Goal: Task Accomplishment & Management: Use online tool/utility

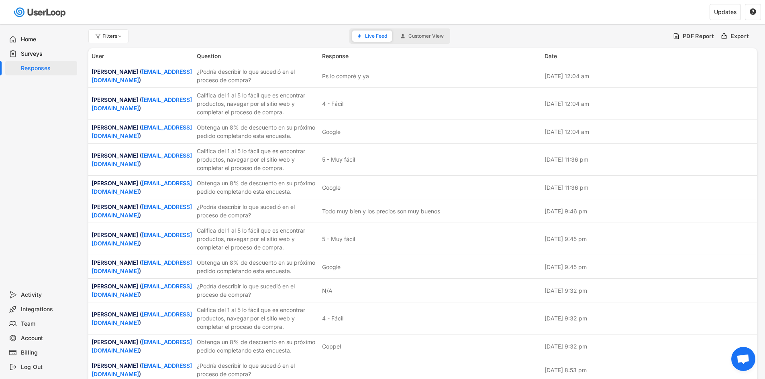
click at [33, 41] on div "Home" at bounding box center [47, 40] width 53 height 8
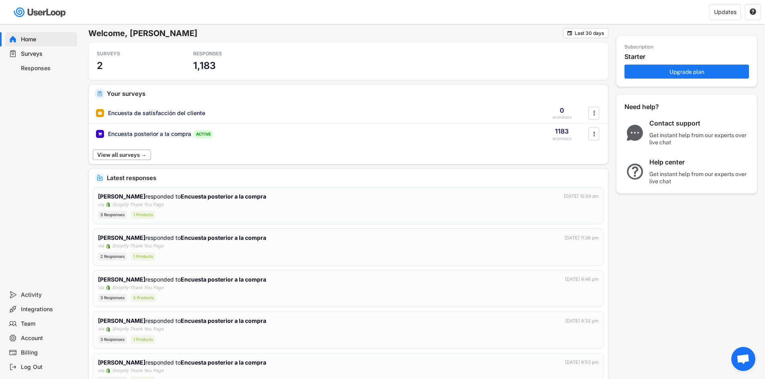
click at [131, 159] on button "View all surveys →" at bounding box center [122, 155] width 58 height 10
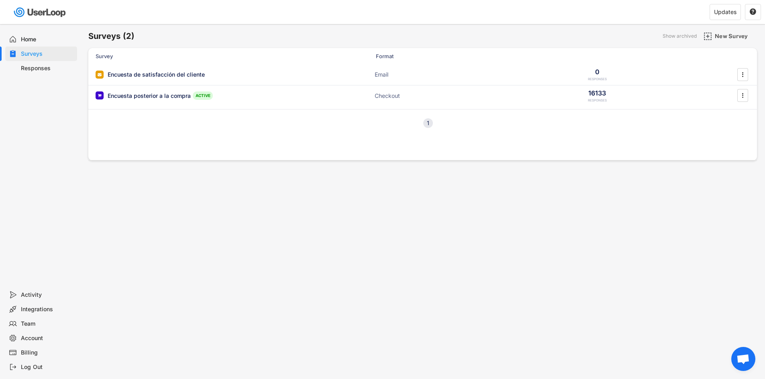
click at [39, 69] on div "Responses" at bounding box center [47, 69] width 53 height 8
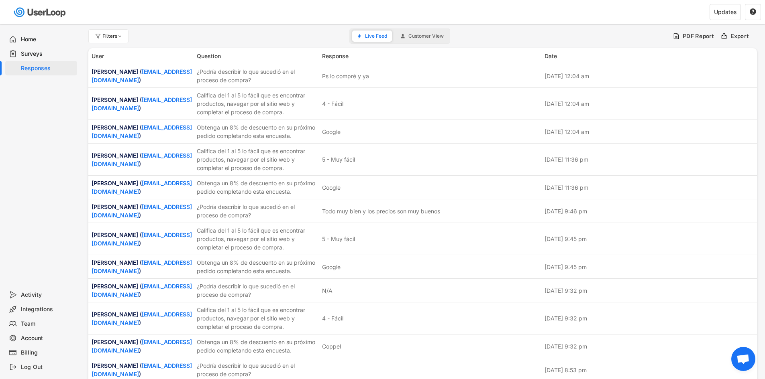
click at [363, 39] on button "Live Feed" at bounding box center [372, 36] width 40 height 11
click at [428, 39] on span "Customer View" at bounding box center [425, 36] width 35 height 5
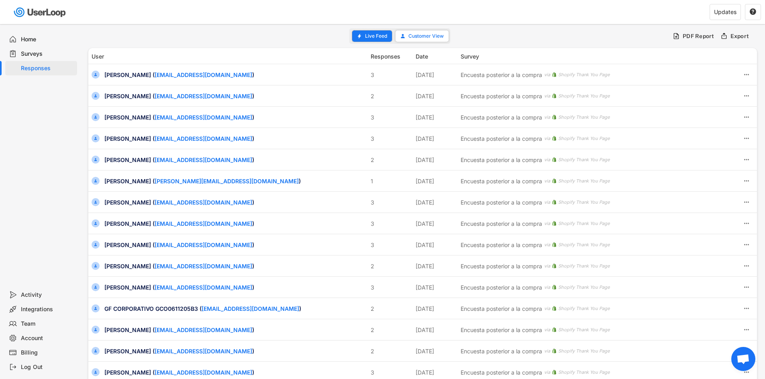
click at [382, 39] on button "Live Feed" at bounding box center [372, 36] width 40 height 11
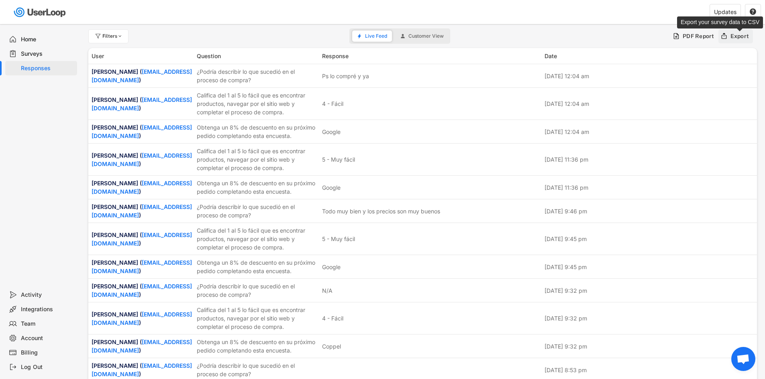
click at [734, 38] on div "Export" at bounding box center [739, 36] width 19 height 7
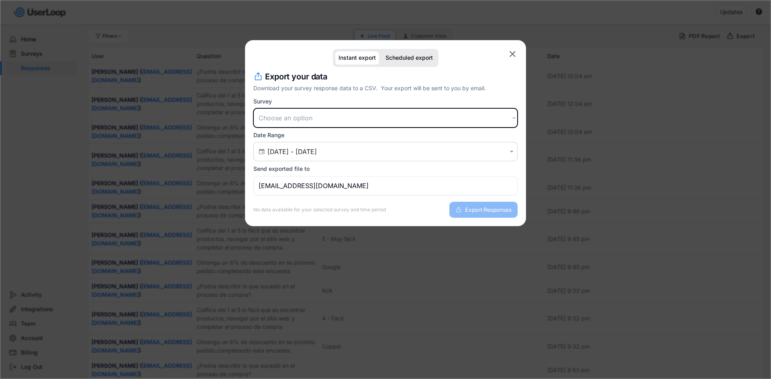
click at [306, 125] on select "Choose an option Encuesta posterior a la compra Encuesta de satisfacción del cl…" at bounding box center [385, 117] width 264 height 19
select select ""1348695171700984260__LOOKUP__1709664932539x821373085985881200""
click at [253, 108] on select "Choose an option Encuesta posterior a la compra Encuesta de satisfacción del cl…" at bounding box center [385, 117] width 264 height 19
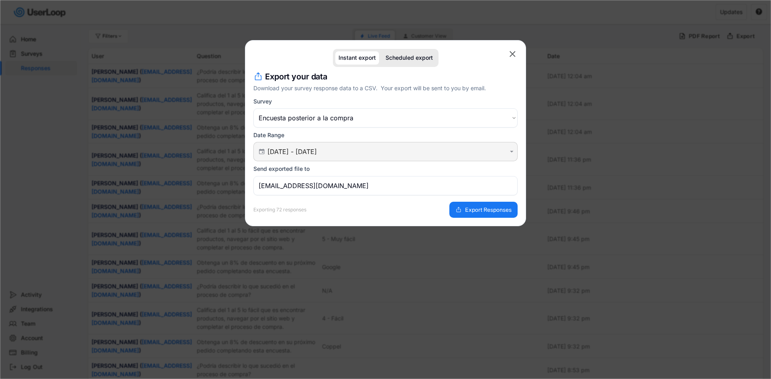
click at [399, 155] on input "[DATE] - [DATE]" at bounding box center [386, 152] width 238 height 8
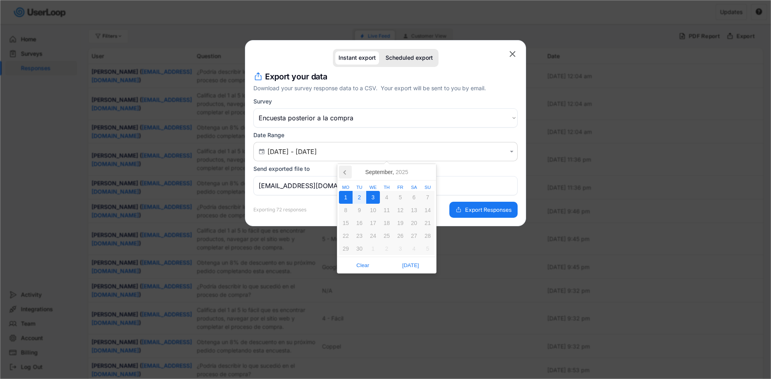
click at [342, 172] on icon at bounding box center [345, 172] width 13 height 13
click at [402, 193] on div "1" at bounding box center [400, 197] width 14 height 13
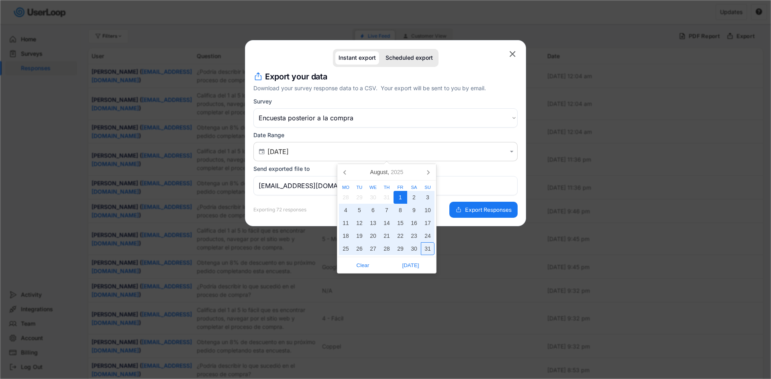
click at [429, 250] on div "31" at bounding box center [428, 248] width 14 height 13
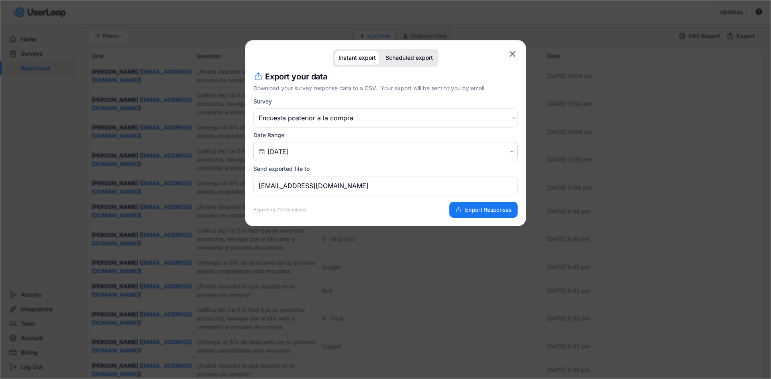
type input "[DATE] - [DATE]"
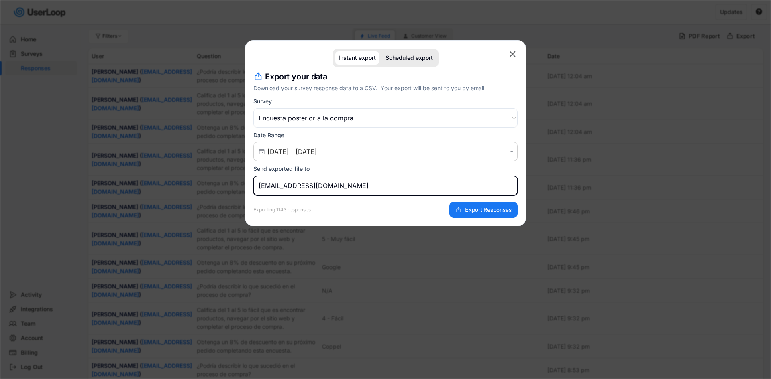
drag, startPoint x: 332, startPoint y: 185, endPoint x: 281, endPoint y: 174, distance: 51.6
click at [283, 175] on div "Send exported file to [EMAIL_ADDRESS][DOMAIN_NAME]" at bounding box center [385, 180] width 264 height 30
click at [319, 184] on input "[EMAIL_ADDRESS][DOMAIN_NAME]" at bounding box center [385, 185] width 264 height 19
drag, startPoint x: 326, startPoint y: 184, endPoint x: 227, endPoint y: 183, distance: 98.4
click at [227, 183] on body "Welcome, [PERSON_NAME]  Last 30 days SURVEYS 2 RESPONSES 1,183 Your surveys En…" at bounding box center [385, 189] width 771 height 379
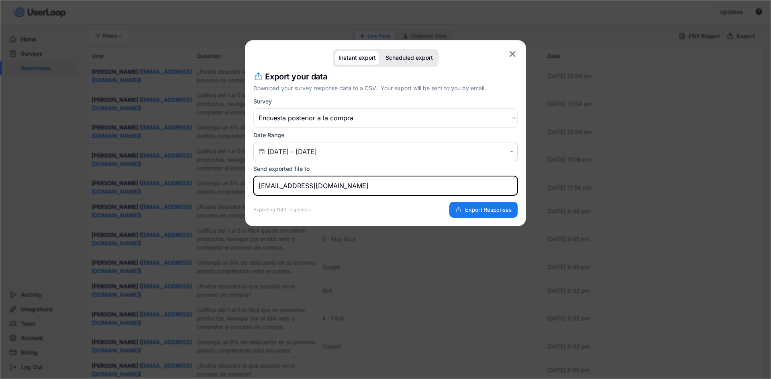
type input "[EMAIL_ADDRESS][DOMAIN_NAME]"
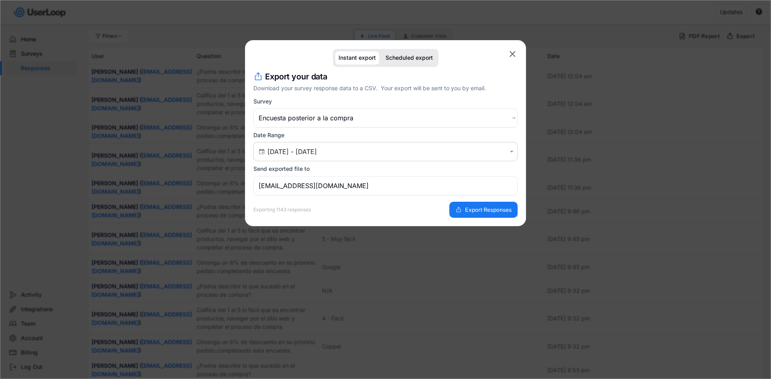
click at [297, 204] on div "Exporting 1143 responses Export Responses" at bounding box center [385, 206] width 264 height 22
click at [482, 212] on span "Export Responses" at bounding box center [488, 210] width 47 height 6
